Goal: Information Seeking & Learning: Learn about a topic

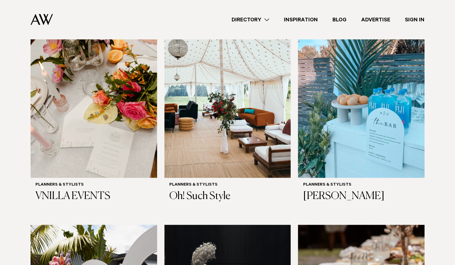
scroll to position [479, 0]
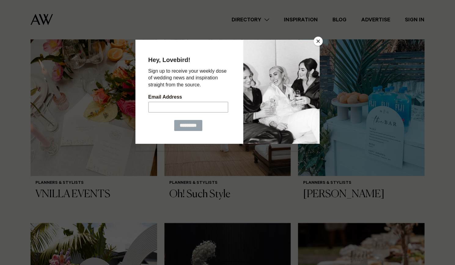
click at [320, 45] on button "Close" at bounding box center [317, 41] width 9 height 9
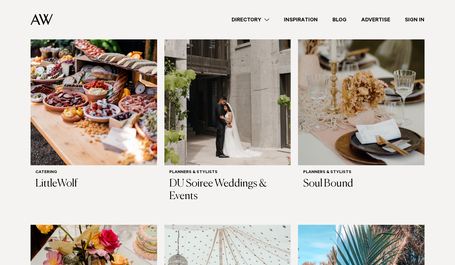
scroll to position [349, 0]
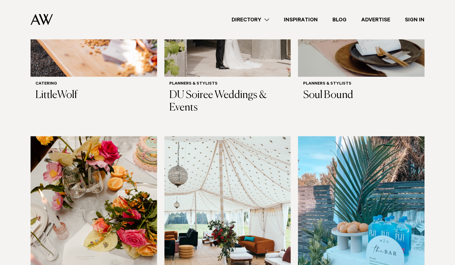
click at [95, 188] on img at bounding box center [94, 220] width 126 height 169
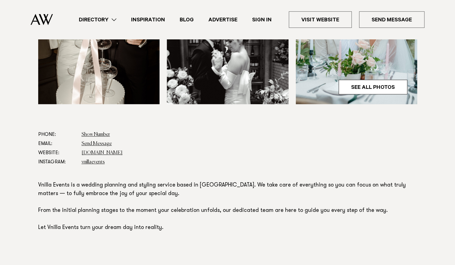
scroll to position [254, 0]
click at [378, 85] on link "See All Photos" at bounding box center [372, 86] width 69 height 15
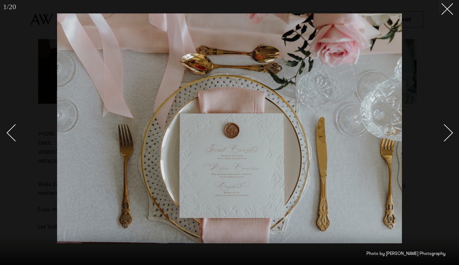
click at [443, 141] on link at bounding box center [441, 132] width 21 height 31
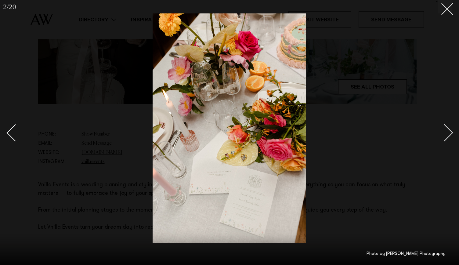
click at [443, 141] on link at bounding box center [441, 132] width 21 height 31
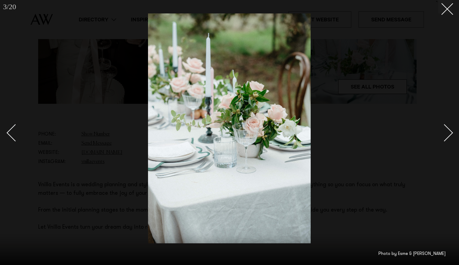
click at [443, 141] on link at bounding box center [441, 132] width 21 height 31
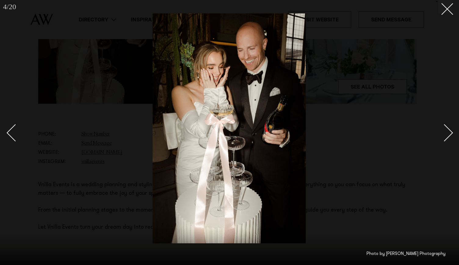
click at [443, 141] on link at bounding box center [441, 132] width 21 height 31
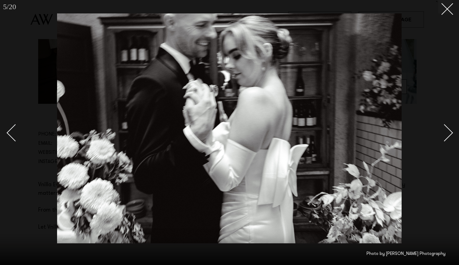
click at [443, 141] on link at bounding box center [441, 132] width 21 height 31
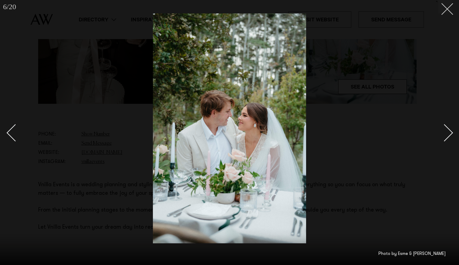
click at [444, 5] on icon at bounding box center [445, 6] width 7 height 7
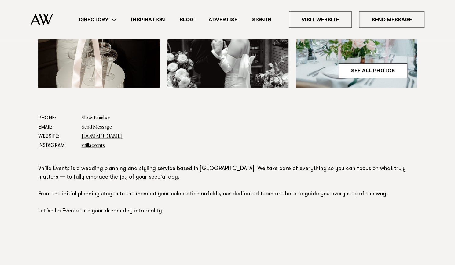
scroll to position [270, 0]
click at [115, 136] on link "[DOMAIN_NAME]" at bounding box center [102, 136] width 41 height 5
